Goal: Task Accomplishment & Management: Use online tool/utility

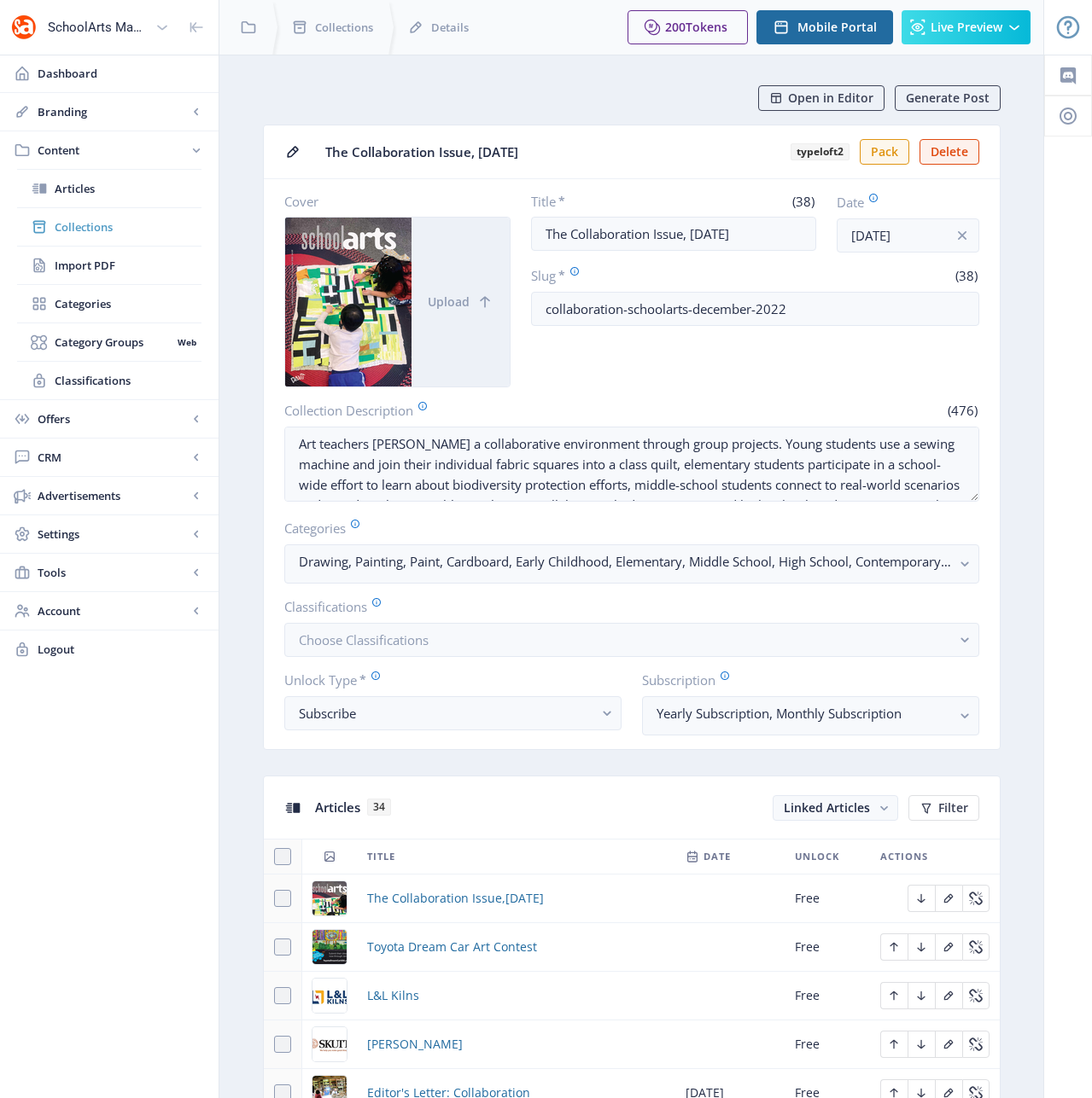
click at [80, 228] on span "Collections" at bounding box center [128, 227] width 147 height 17
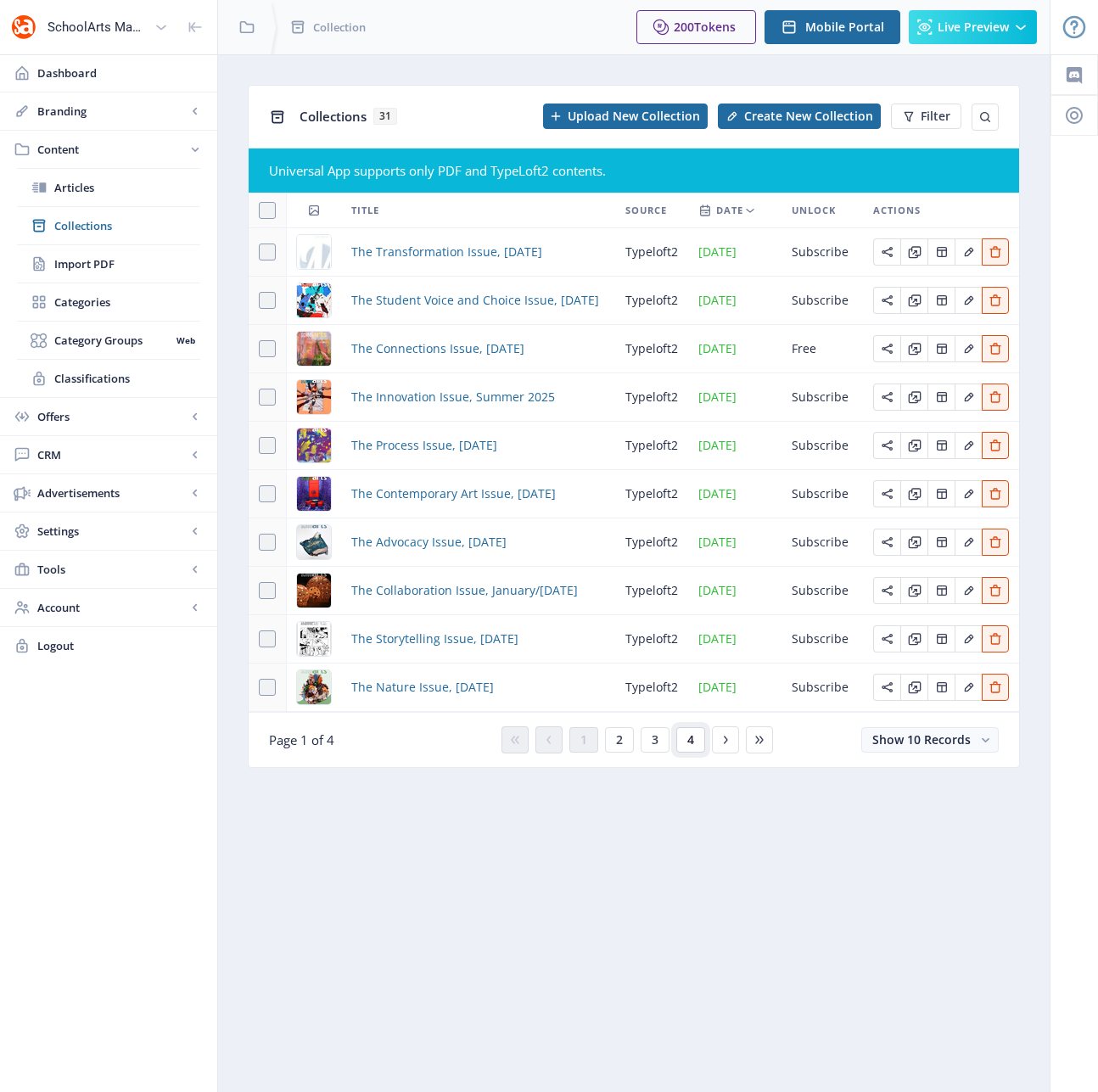
click at [694, 740] on button "4" at bounding box center [690, 740] width 29 height 26
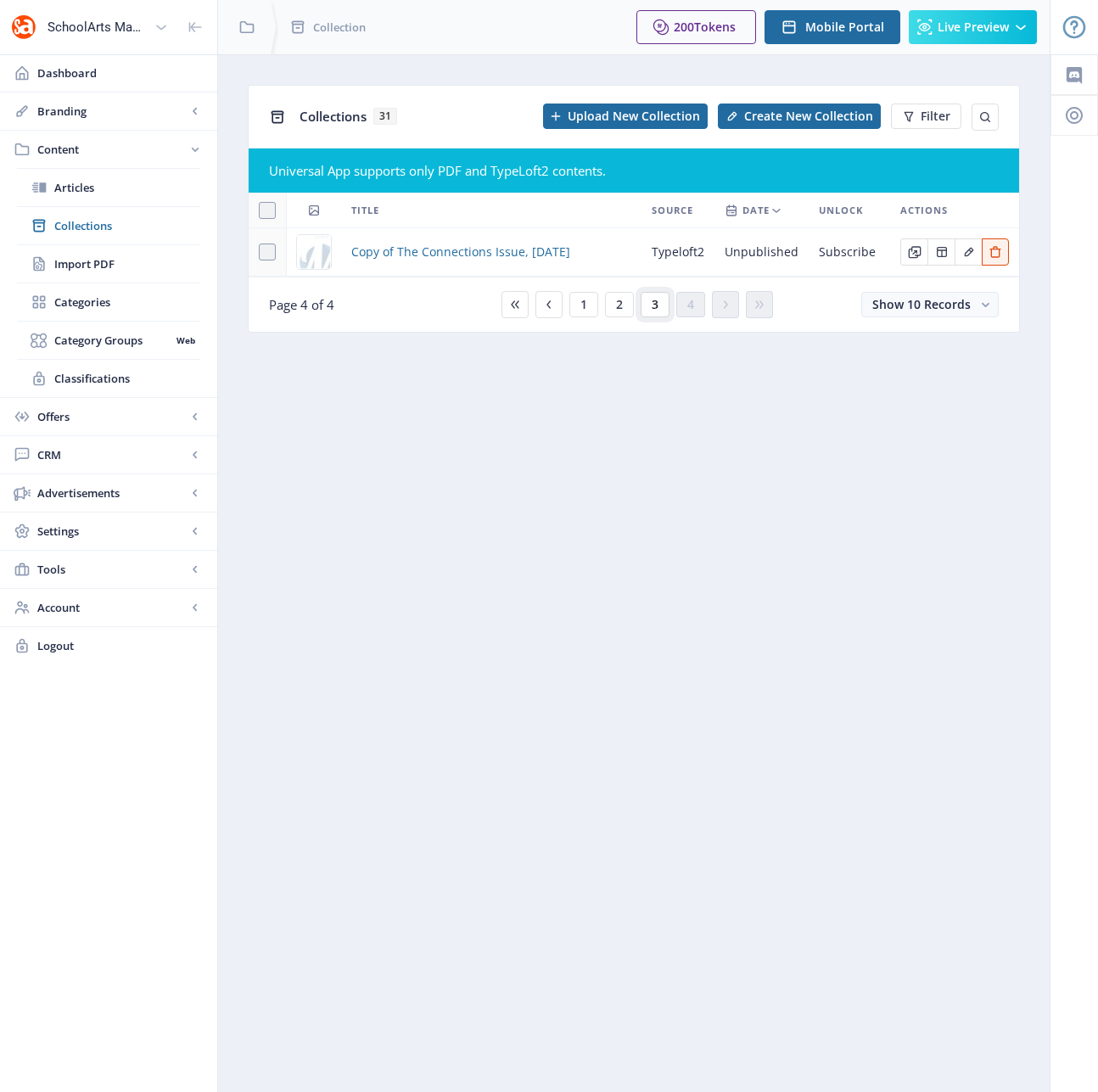
click at [657, 312] on span "3" at bounding box center [655, 305] width 7 height 14
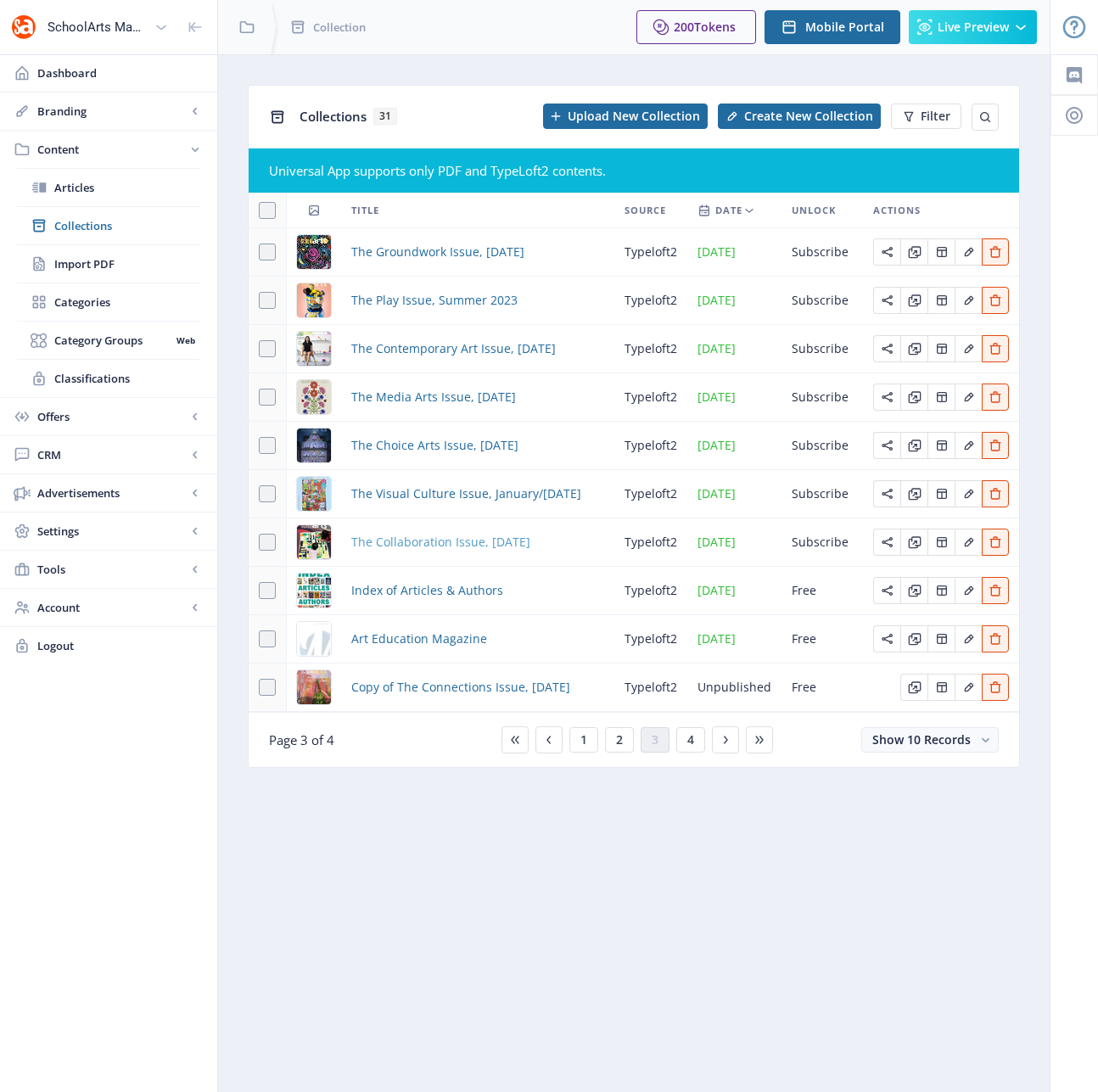
click at [453, 540] on span "The Collaboration Issue, [DATE]" at bounding box center [440, 542] width 179 height 21
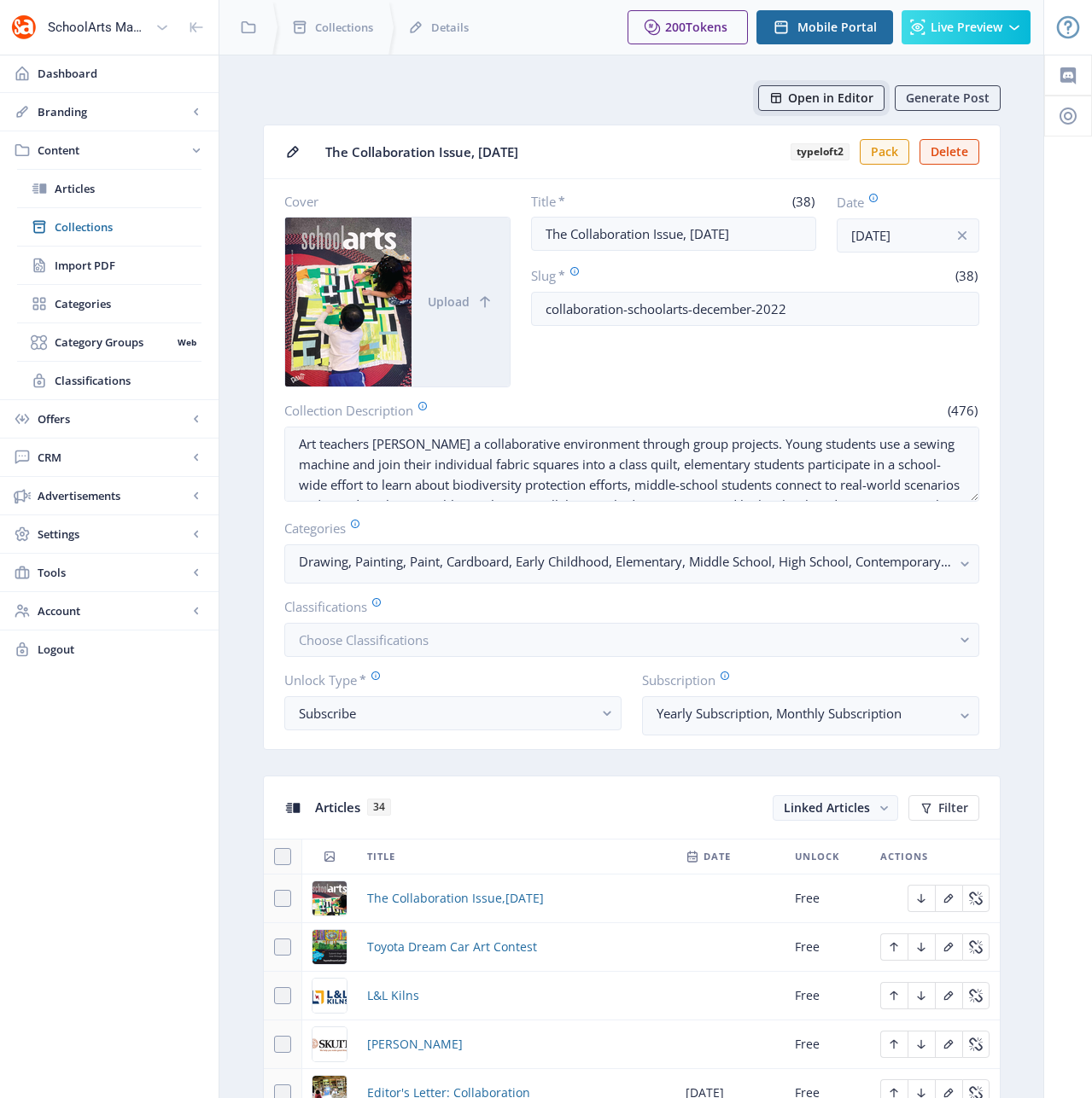
click at [801, 96] on span "Open in Editor" at bounding box center [830, 98] width 86 height 14
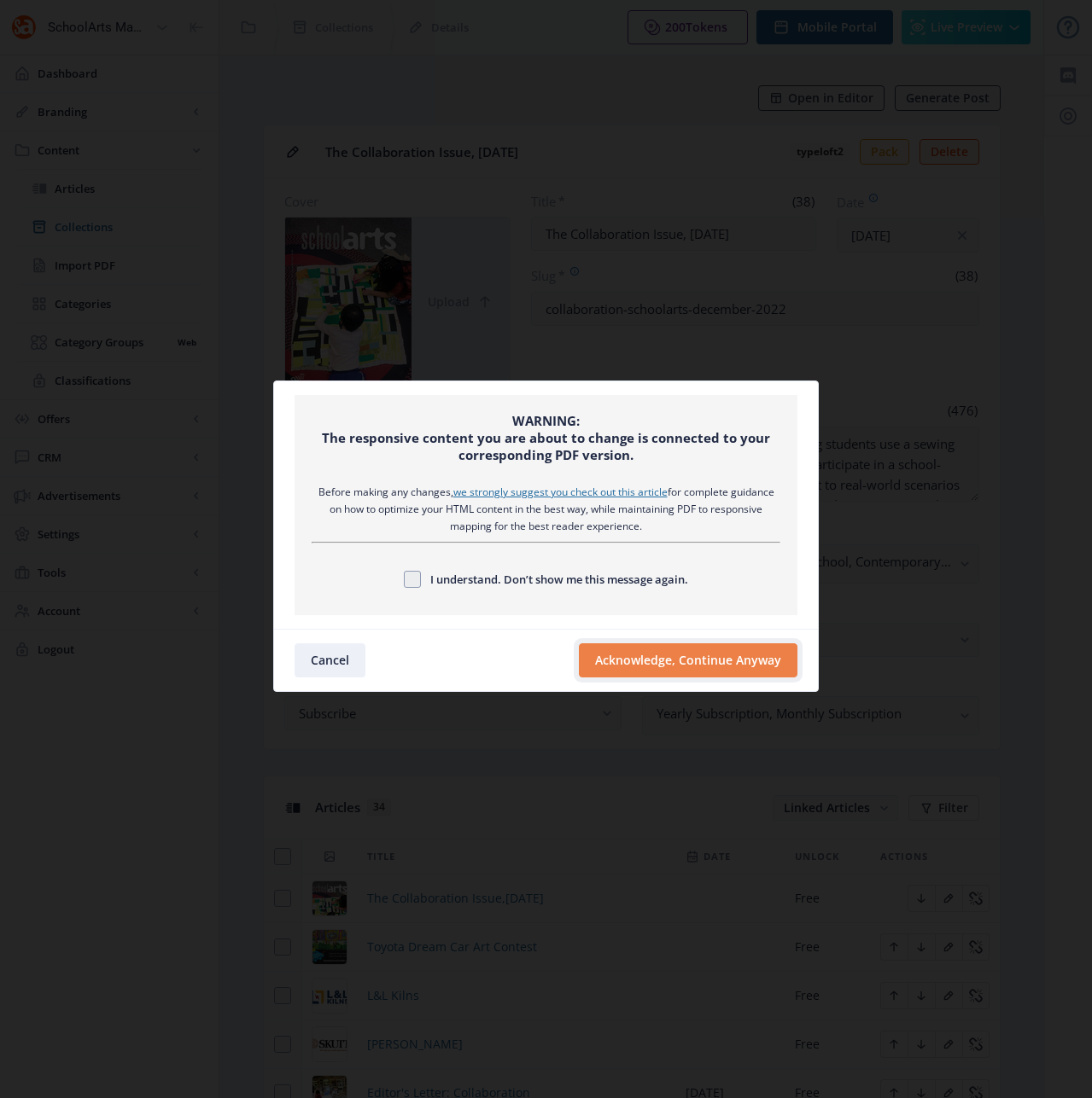
click at [627, 662] on button "Acknowledge, Continue Anyway" at bounding box center [688, 660] width 219 height 34
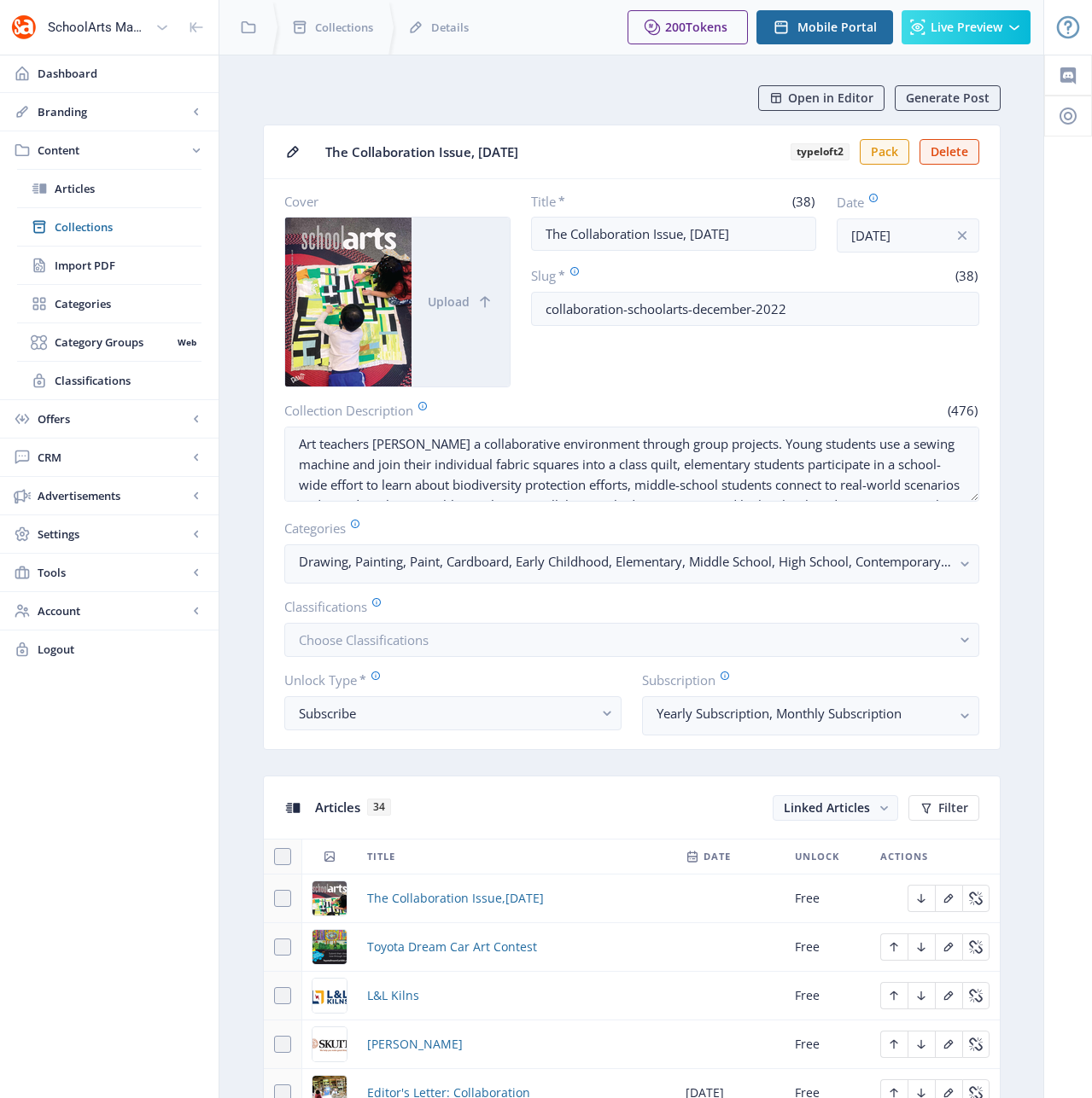
click at [479, 96] on div "Open in Editor Generate Post" at bounding box center [638, 98] width 724 height 26
click at [82, 226] on span "Collections" at bounding box center [128, 227] width 147 height 17
